Goal: Task Accomplishment & Management: Use online tool/utility

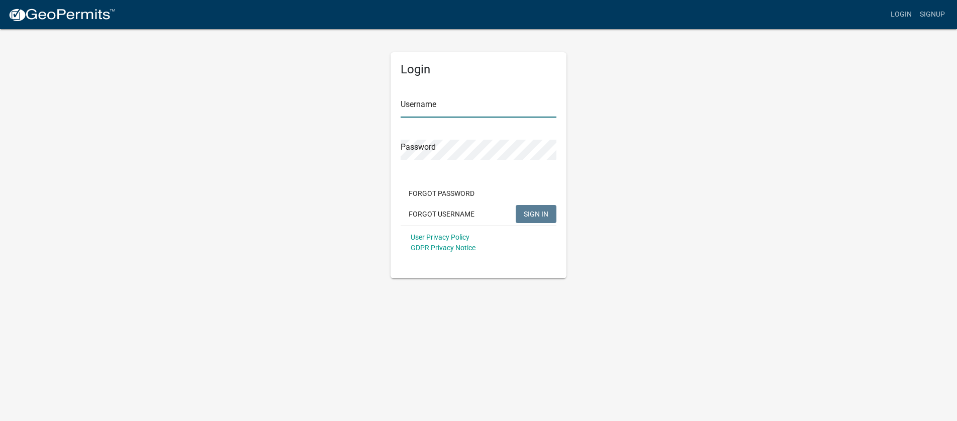
click at [438, 108] on input "Username" at bounding box center [479, 107] width 156 height 21
type input "lbuchholz"
click at [516, 205] on button "SIGN IN" at bounding box center [536, 214] width 41 height 18
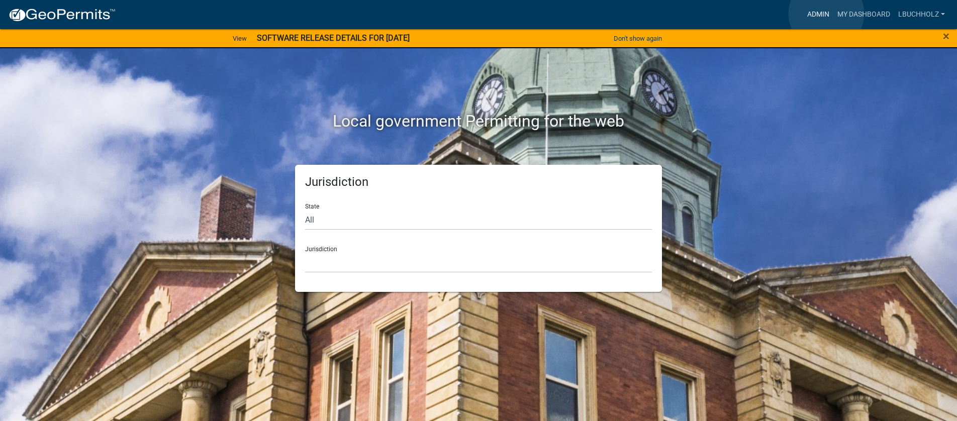
click at [826, 14] on link "Admin" at bounding box center [818, 14] width 30 height 19
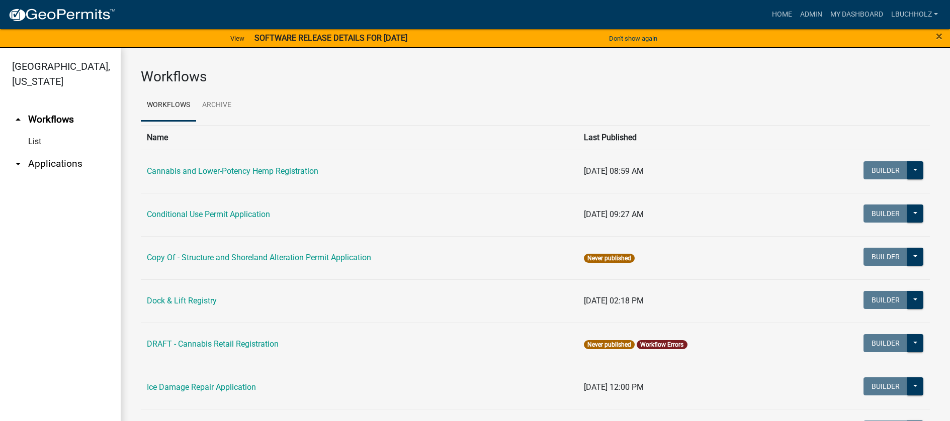
click at [39, 166] on link "arrow_drop_down Applications" at bounding box center [60, 164] width 121 height 24
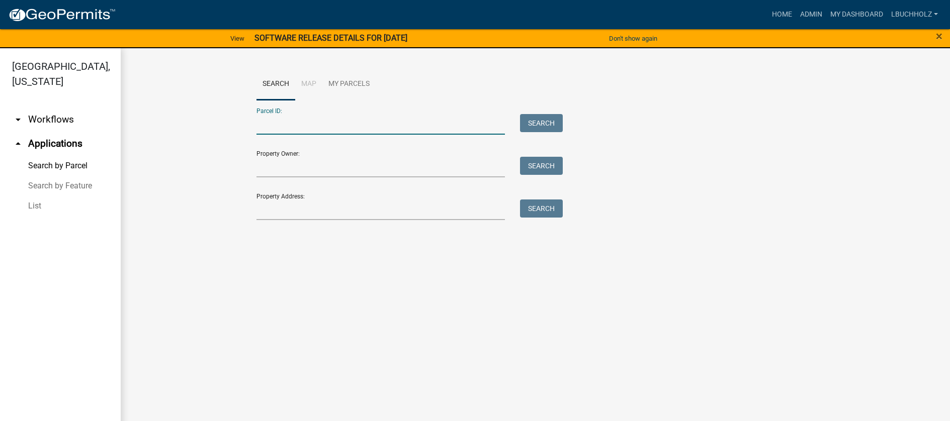
click at [357, 130] on input "Parcel ID:" at bounding box center [380, 124] width 249 height 21
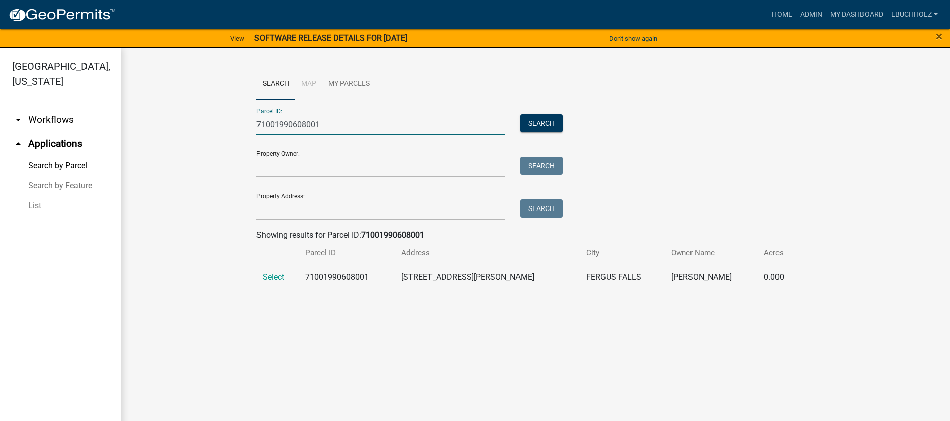
type input "71001990608001"
click at [266, 271] on td "Select" at bounding box center [277, 277] width 43 height 25
click at [272, 279] on span "Select" at bounding box center [273, 277] width 22 height 10
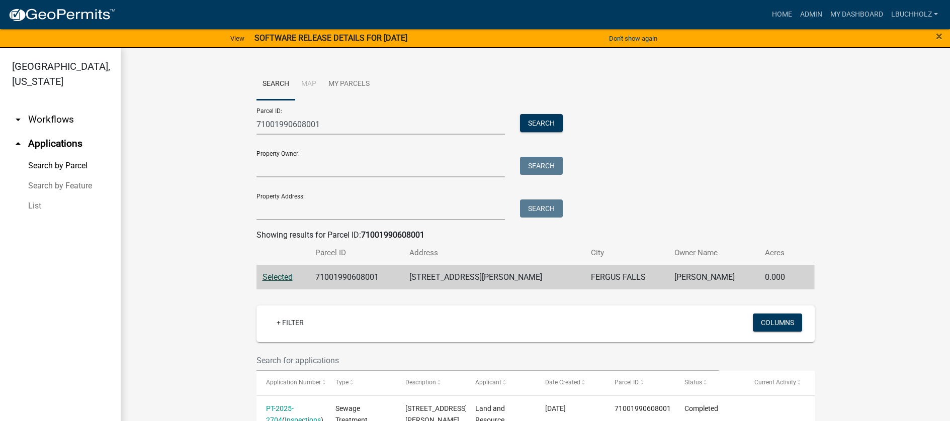
scroll to position [83, 0]
